Goal: Information Seeking & Learning: Learn about a topic

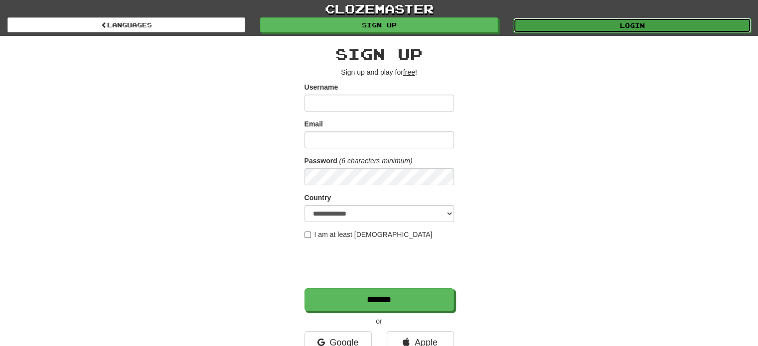
click at [602, 24] on link "Login" at bounding box center [632, 25] width 238 height 15
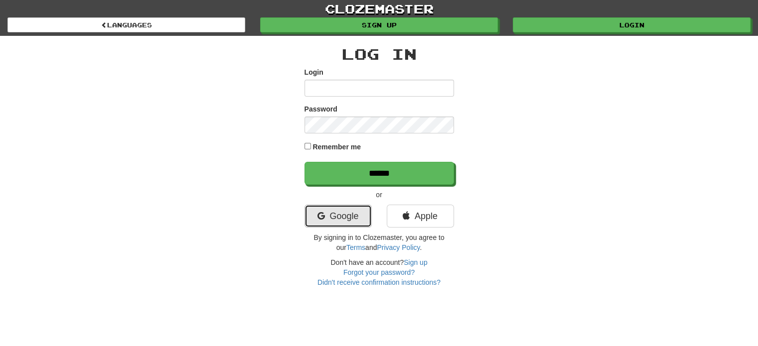
click at [336, 216] on link "Google" at bounding box center [337, 216] width 67 height 23
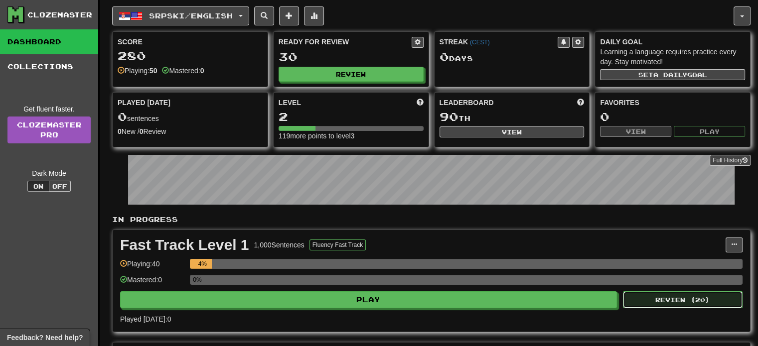
click at [695, 300] on button "Review ( 20 )" at bounding box center [683, 299] width 120 height 17
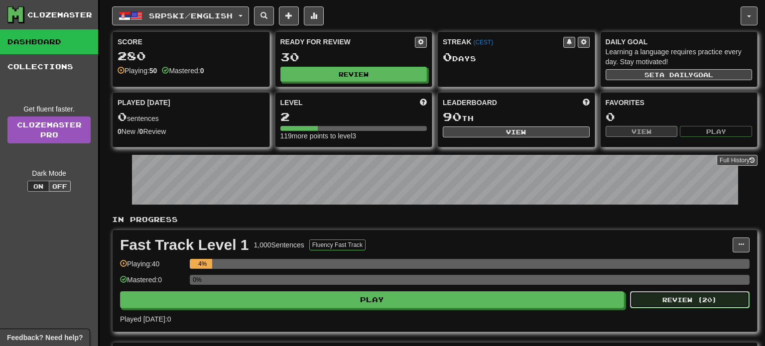
select select "**"
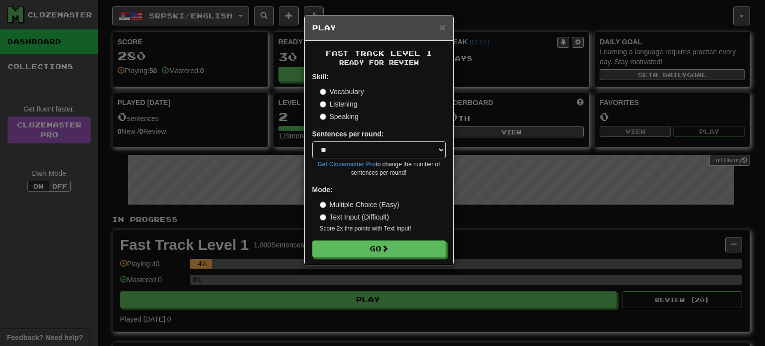
click at [548, 180] on div "× Play Fast Track Level 1 Ready for Review Skill: Vocabulary Listening Speaking…" at bounding box center [382, 173] width 765 height 346
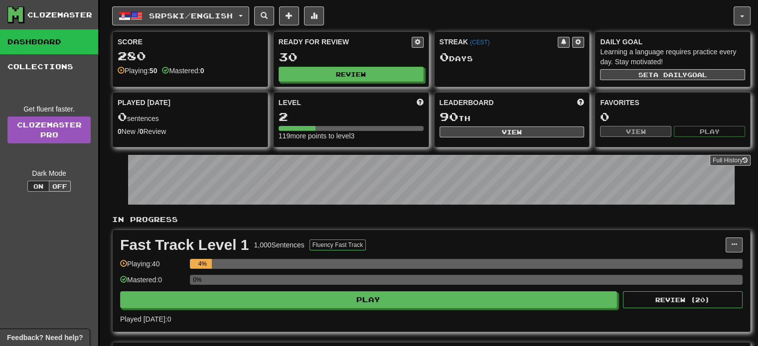
click at [180, 109] on div "Played Today 0 sentences 0 New / 0 Review Full History" at bounding box center [190, 117] width 155 height 49
click at [518, 59] on div "0 Day s" at bounding box center [511, 57] width 145 height 13
click at [489, 123] on div "Leaderboard 90 th View" at bounding box center [511, 118] width 155 height 50
click at [63, 13] on div "Clozemaster" at bounding box center [59, 15] width 65 height 10
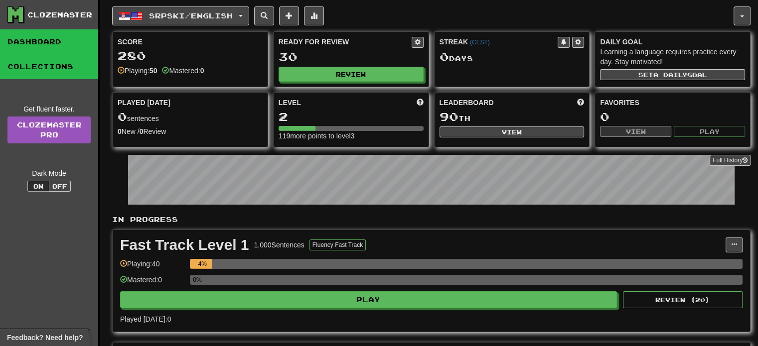
click at [57, 70] on link "Collections" at bounding box center [49, 66] width 98 height 25
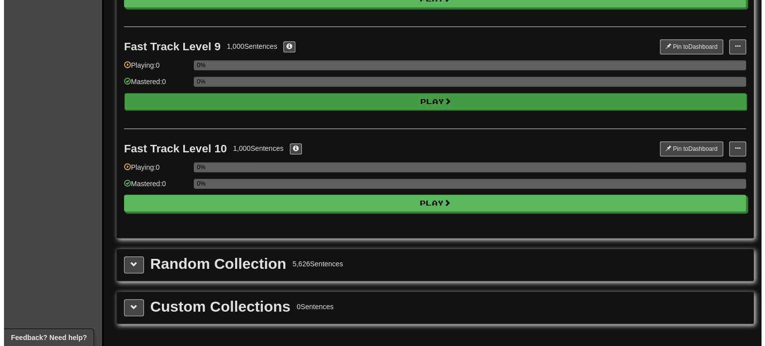
scroll to position [946, 0]
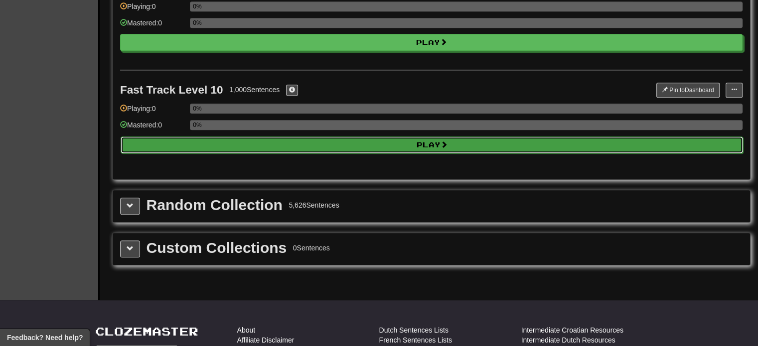
click at [367, 144] on button "Play" at bounding box center [432, 144] width 622 height 17
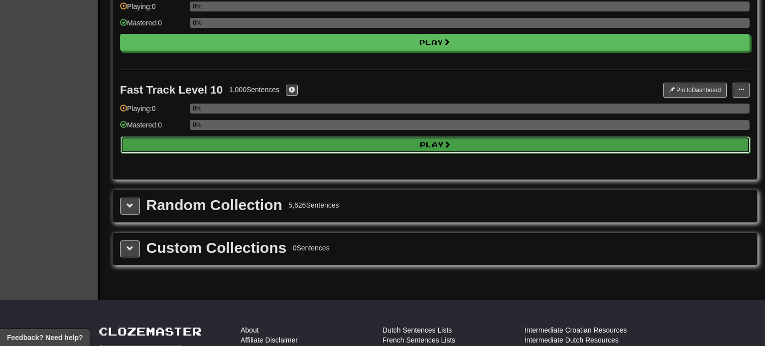
select select "**"
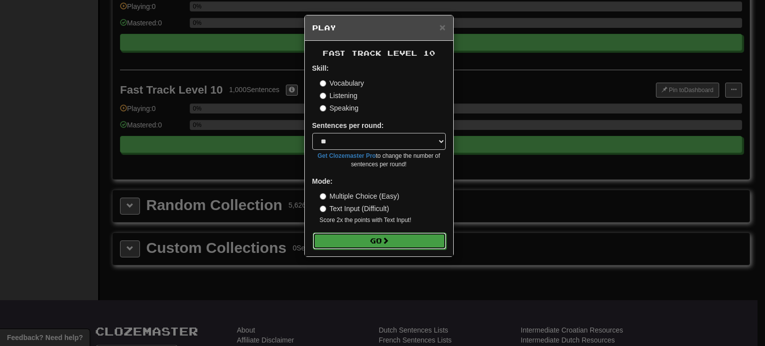
click at [383, 243] on button "Go" at bounding box center [379, 241] width 133 height 17
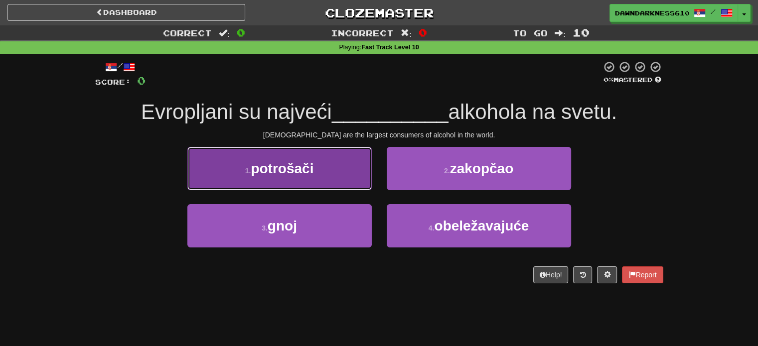
click at [327, 169] on button "1 . potrošači" at bounding box center [279, 168] width 184 height 43
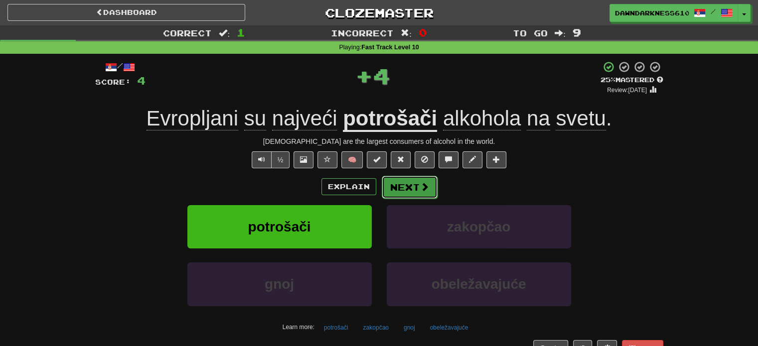
click at [415, 194] on button "Next" at bounding box center [410, 187] width 56 height 23
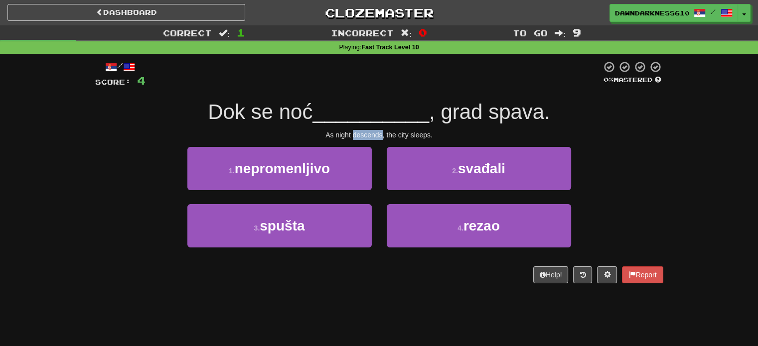
drag, startPoint x: 351, startPoint y: 133, endPoint x: 382, endPoint y: 134, distance: 30.9
click at [382, 134] on div "As night descends, the city sleeps." at bounding box center [379, 135] width 568 height 10
copy div "descends"
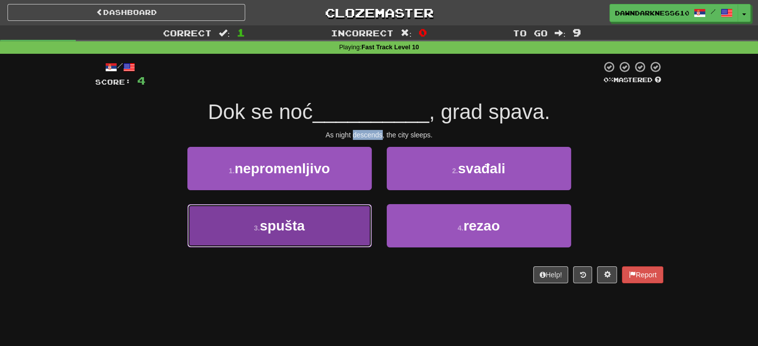
click at [304, 229] on span "spušta" at bounding box center [282, 225] width 45 height 15
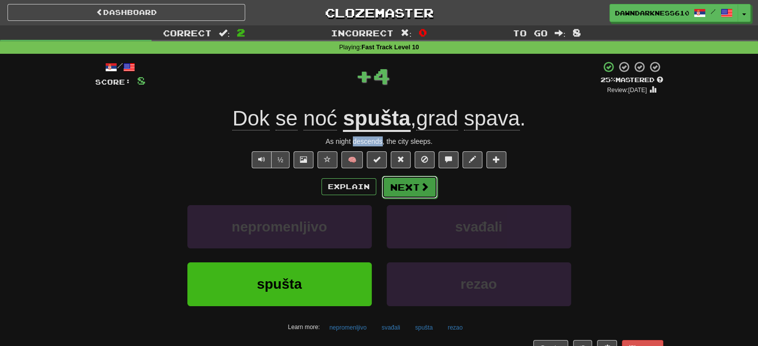
click at [407, 187] on button "Next" at bounding box center [410, 187] width 56 height 23
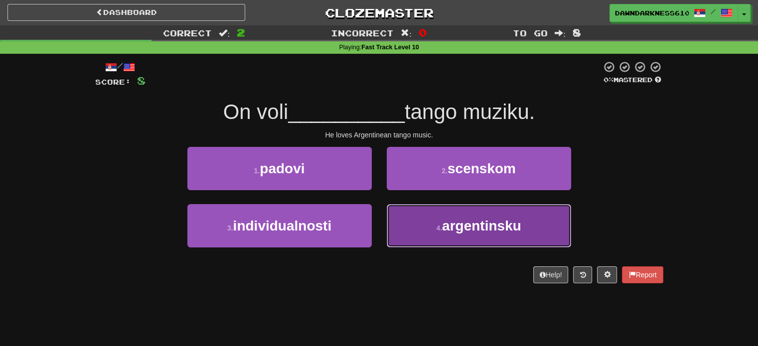
click at [444, 229] on span "argentinsku" at bounding box center [481, 225] width 79 height 15
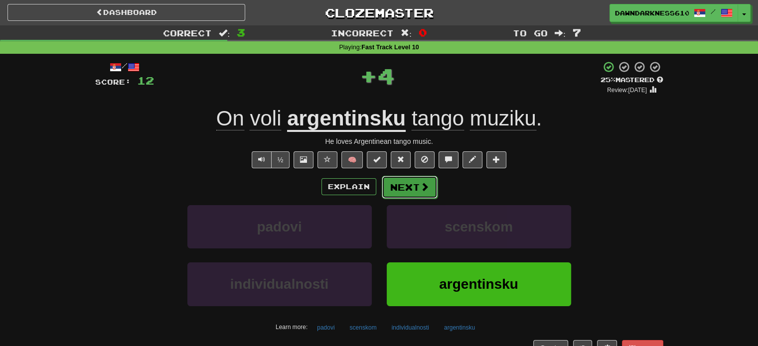
click at [406, 185] on button "Next" at bounding box center [410, 187] width 56 height 23
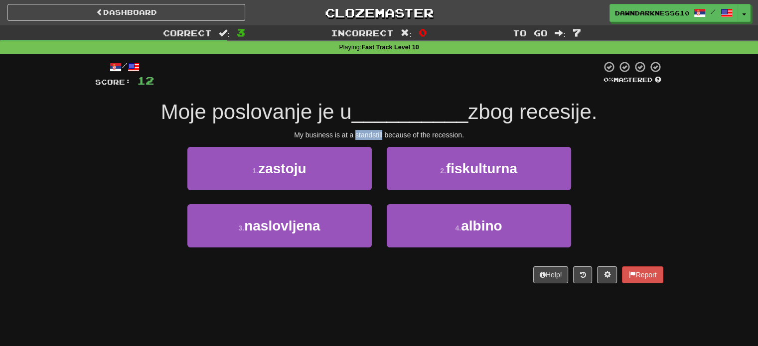
drag, startPoint x: 383, startPoint y: 134, endPoint x: 355, endPoint y: 140, distance: 28.0
click at [355, 140] on div "/ Score: 12 0 % Mastered Moje poslovanje je u __________ zbog recesije. My busi…" at bounding box center [379, 172] width 568 height 223
copy div "standstill"
drag, startPoint x: 462, startPoint y: 133, endPoint x: 434, endPoint y: 136, distance: 28.1
click at [434, 136] on div "My business is at a standstill because of the recession." at bounding box center [379, 135] width 568 height 10
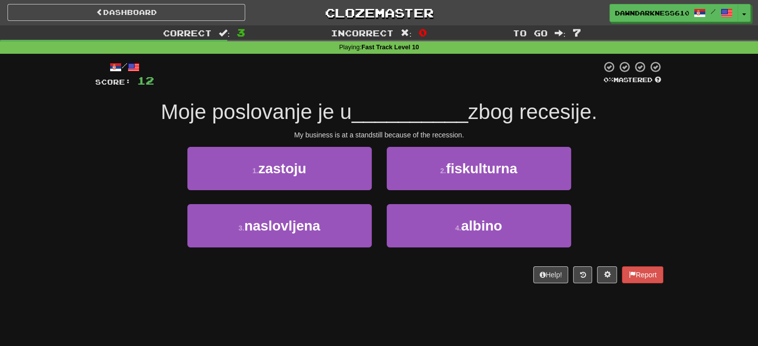
click at [475, 132] on div "My business is at a standstill because of the recession." at bounding box center [379, 135] width 568 height 10
drag, startPoint x: 462, startPoint y: 134, endPoint x: 432, endPoint y: 139, distance: 29.9
click at [432, 139] on div "My business is at a standstill because of the recession." at bounding box center [379, 135] width 568 height 10
copy div "recession"
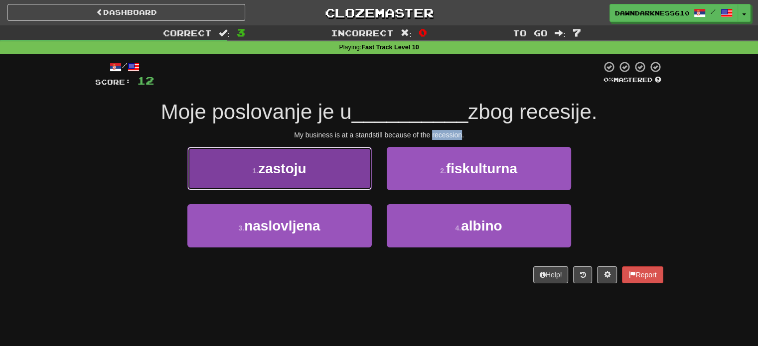
click at [332, 175] on button "1 . zastoju" at bounding box center [279, 168] width 184 height 43
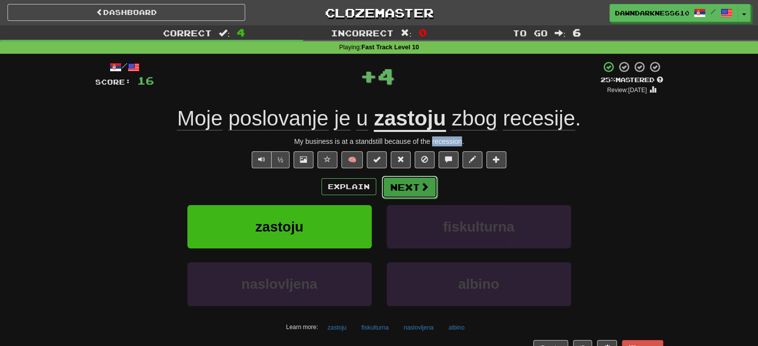
click at [431, 183] on button "Next" at bounding box center [410, 187] width 56 height 23
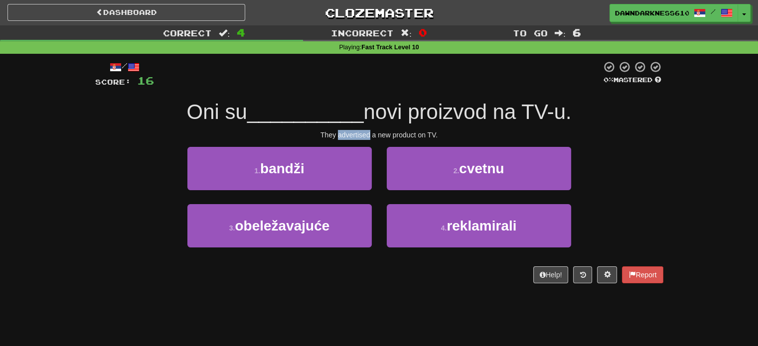
drag, startPoint x: 370, startPoint y: 133, endPoint x: 338, endPoint y: 139, distance: 32.4
click at [338, 139] on div "They advertised a new product on TV." at bounding box center [379, 135] width 568 height 10
copy div "advertised"
click at [438, 128] on div "/ Score: 16 0 % Mastered Oni su __________ novi proizvod na TV-u. They advertis…" at bounding box center [379, 172] width 568 height 223
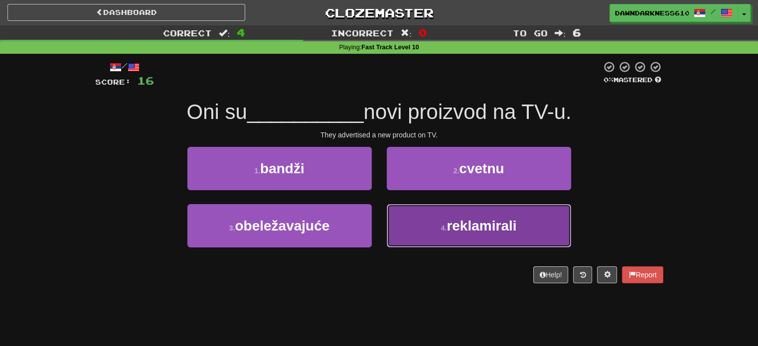
click at [479, 227] on span "reklamirali" at bounding box center [481, 225] width 70 height 15
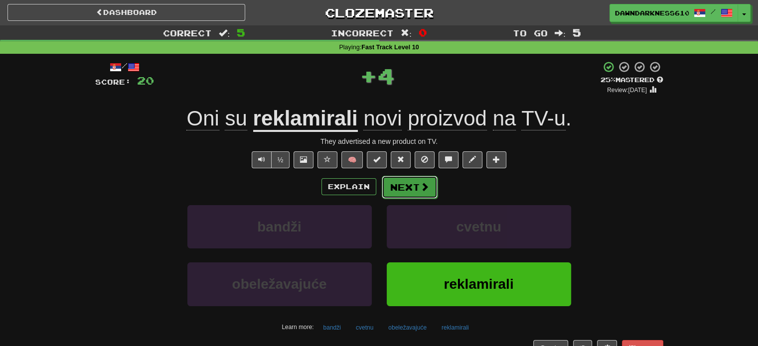
click at [425, 181] on button "Next" at bounding box center [410, 187] width 56 height 23
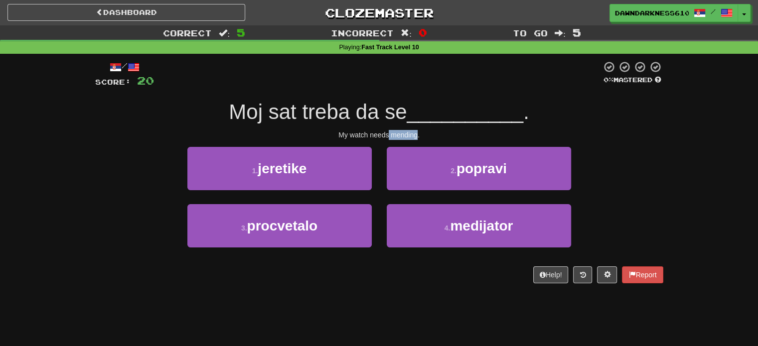
drag, startPoint x: 417, startPoint y: 133, endPoint x: 390, endPoint y: 136, distance: 28.1
click at [390, 136] on div "My watch needs mending." at bounding box center [379, 135] width 568 height 10
copy div "mending"
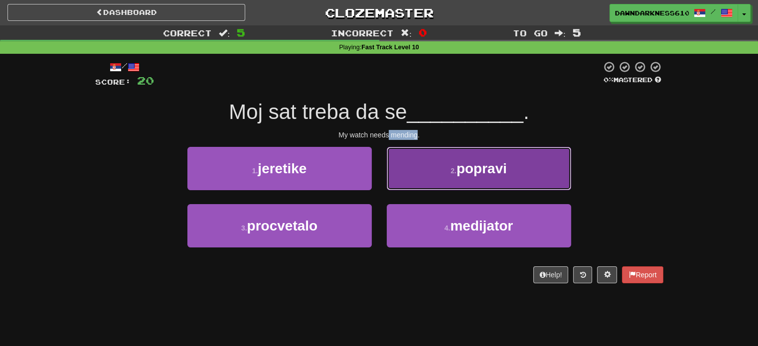
click at [479, 168] on span "popravi" at bounding box center [481, 168] width 50 height 15
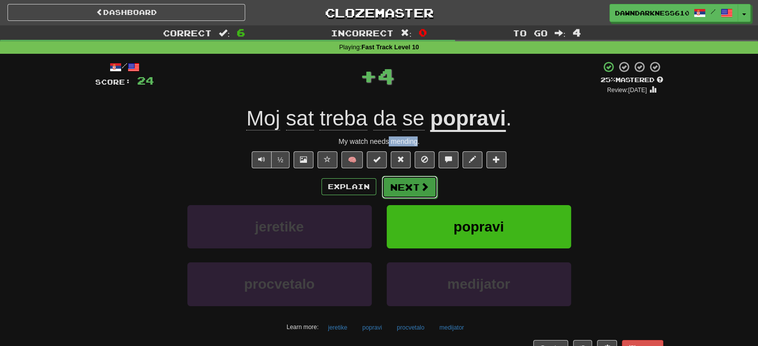
click at [424, 190] on span at bounding box center [424, 186] width 9 height 9
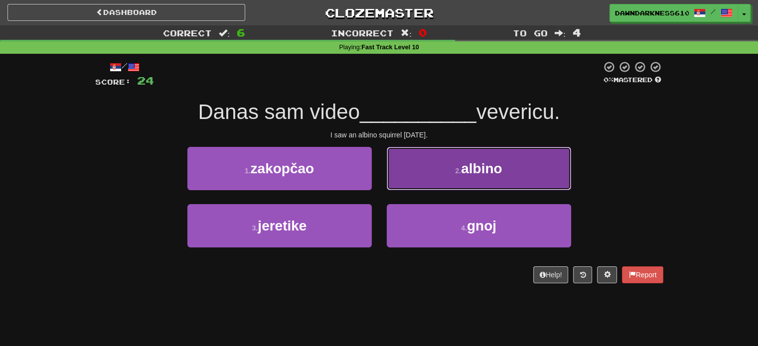
click at [440, 170] on button "2 . albino" at bounding box center [479, 168] width 184 height 43
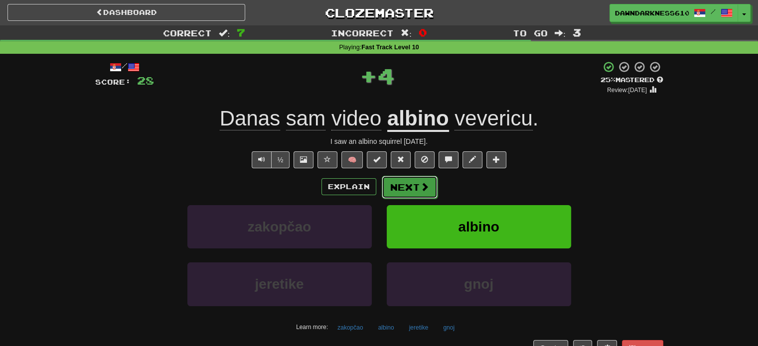
click at [407, 191] on button "Next" at bounding box center [410, 187] width 56 height 23
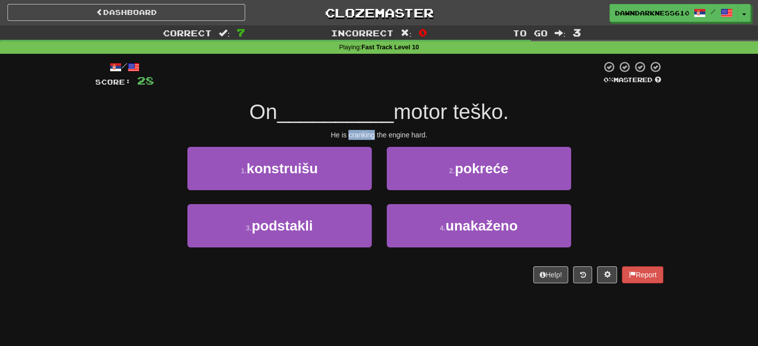
drag, startPoint x: 375, startPoint y: 136, endPoint x: 348, endPoint y: 139, distance: 27.1
click at [348, 139] on div "He is cranking the engine hard." at bounding box center [379, 135] width 568 height 10
copy div "cranking"
click at [565, 108] on div "On __________ motor teško." at bounding box center [379, 112] width 568 height 27
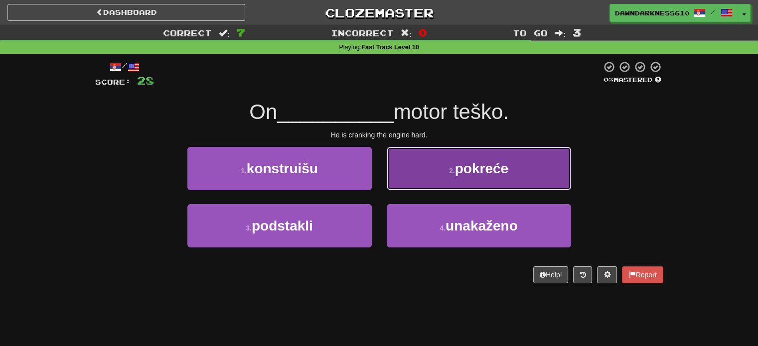
click at [518, 175] on button "2 . pokreće" at bounding box center [479, 168] width 184 height 43
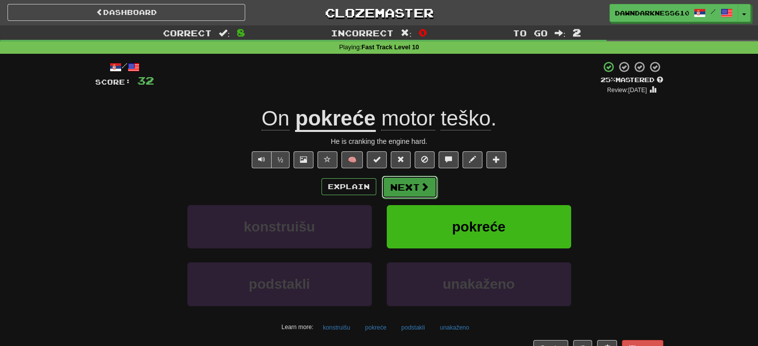
click at [415, 189] on button "Next" at bounding box center [410, 187] width 56 height 23
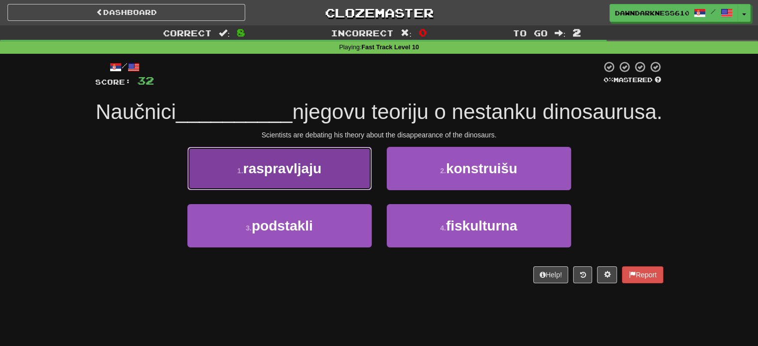
click at [300, 190] on button "1 . raspravljaju" at bounding box center [279, 168] width 184 height 43
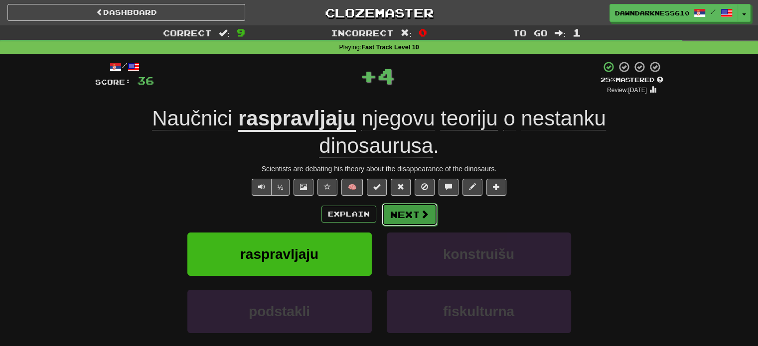
click at [429, 213] on button "Next" at bounding box center [410, 214] width 56 height 23
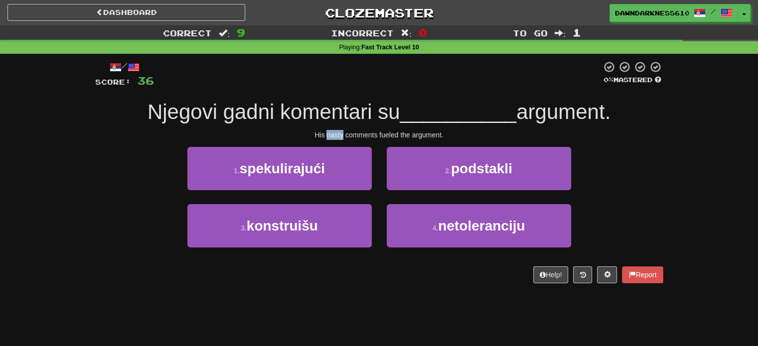
drag, startPoint x: 343, startPoint y: 135, endPoint x: 326, endPoint y: 135, distance: 16.9
click at [326, 135] on div "His nasty comments fueled the argument." at bounding box center [379, 135] width 568 height 10
copy div "nasty"
click at [428, 106] on span "__________" at bounding box center [457, 111] width 117 height 23
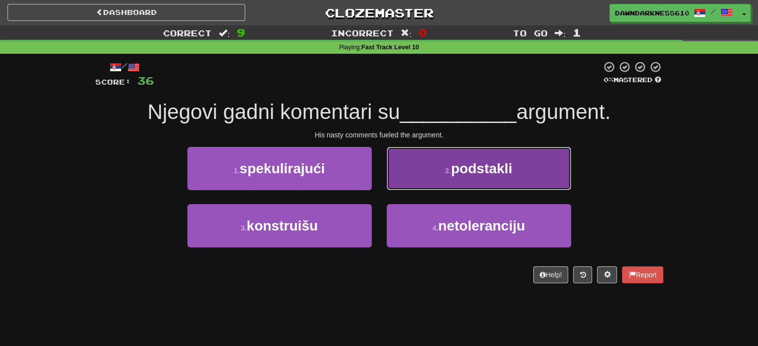
click at [526, 175] on button "2 . podstakli" at bounding box center [479, 168] width 184 height 43
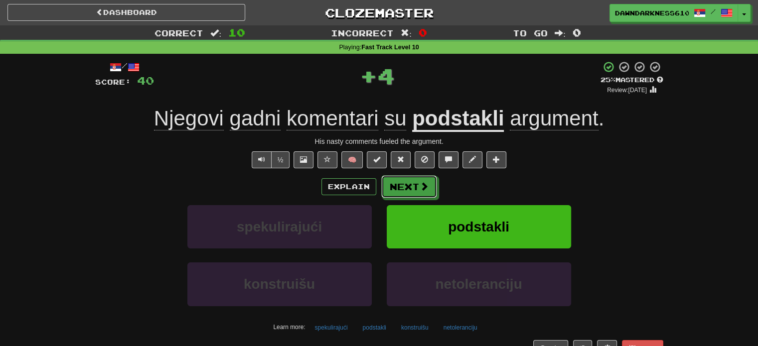
click at [414, 185] on button "Next" at bounding box center [409, 186] width 56 height 23
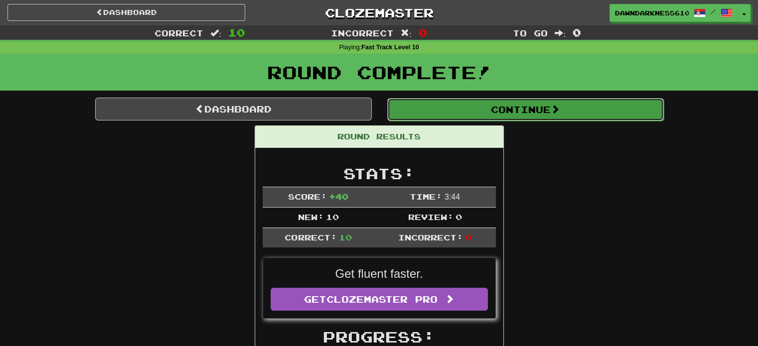
click at [518, 109] on button "Continue" at bounding box center [525, 109] width 276 height 23
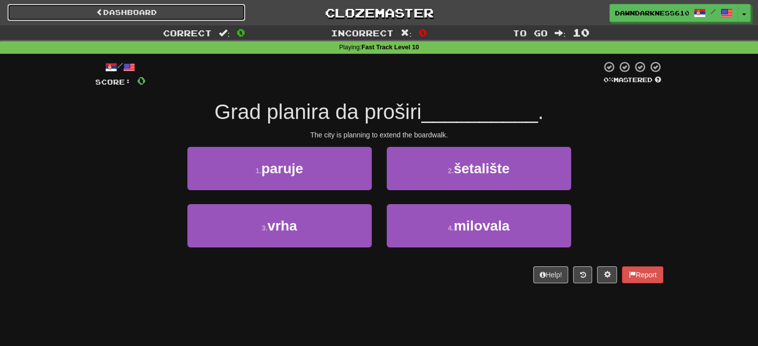
click at [88, 12] on link "Dashboard" at bounding box center [126, 12] width 238 height 17
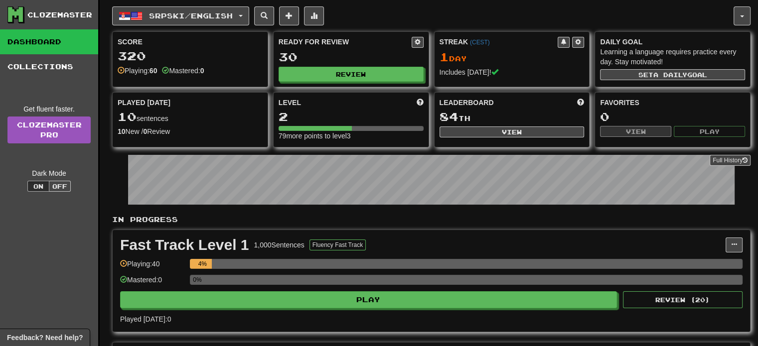
click at [483, 52] on div "1 Day" at bounding box center [511, 57] width 145 height 13
click at [499, 51] on div "1 Day" at bounding box center [511, 57] width 145 height 13
